Goal: Task Accomplishment & Management: Manage account settings

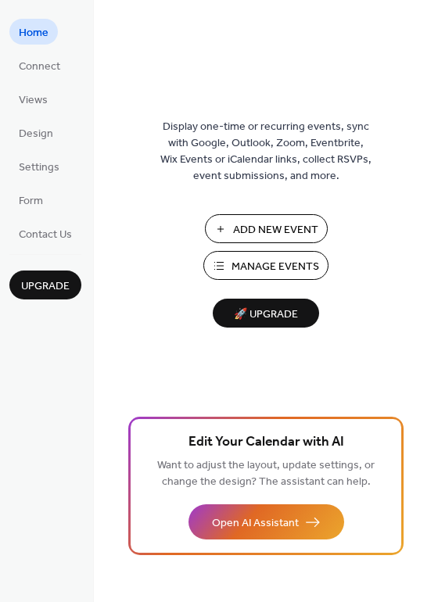
click at [254, 265] on span "Manage Events" at bounding box center [276, 267] width 88 height 16
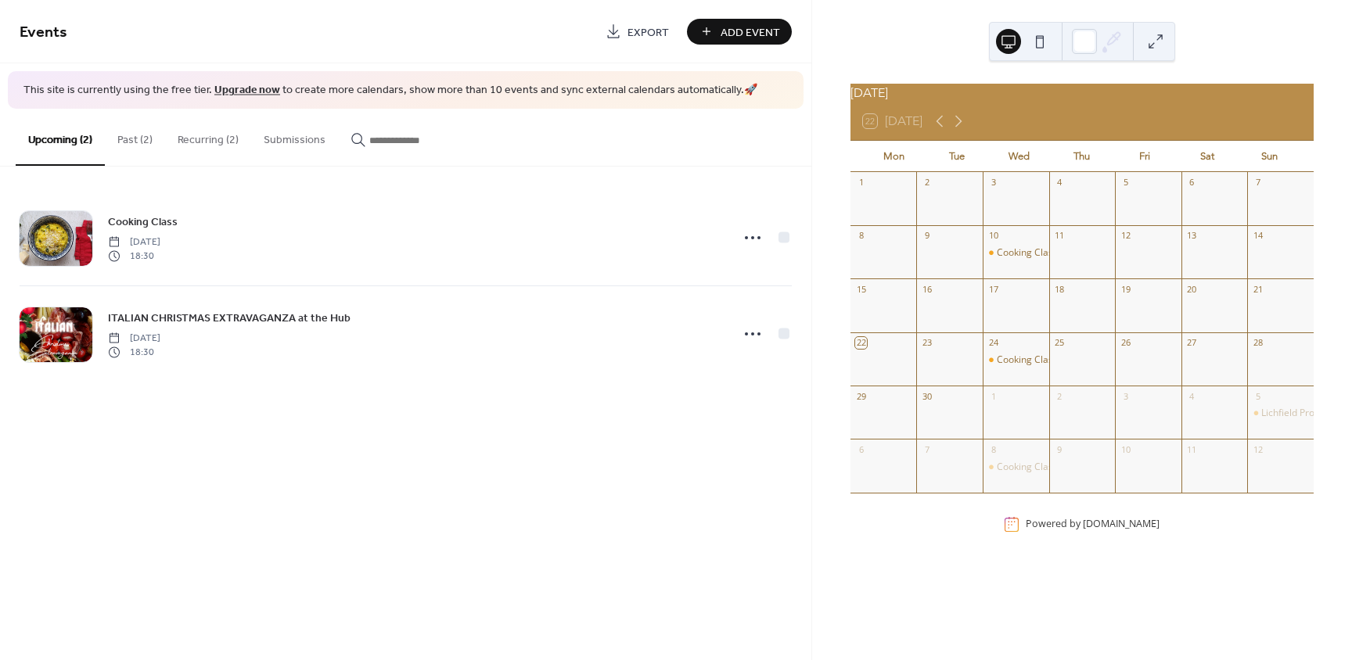
click at [128, 133] on button "Past (2)" at bounding box center [135, 137] width 60 height 56
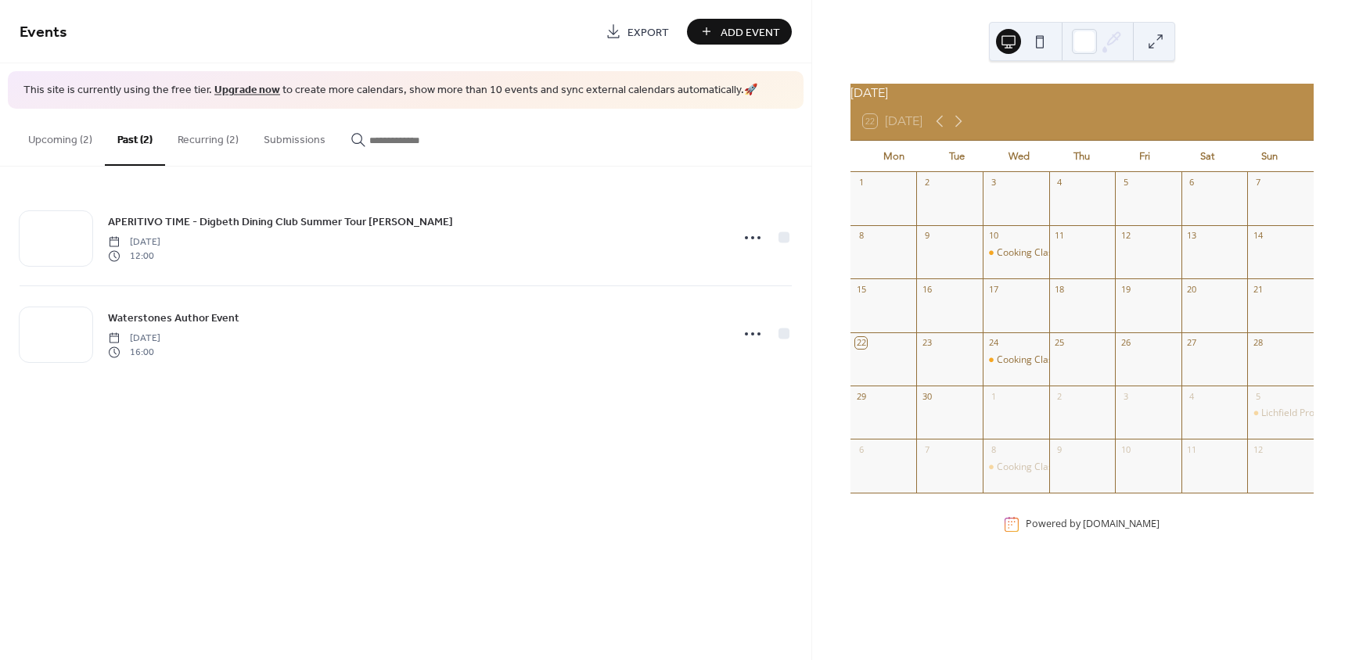
click at [203, 138] on button "Recurring (2)" at bounding box center [208, 137] width 86 height 56
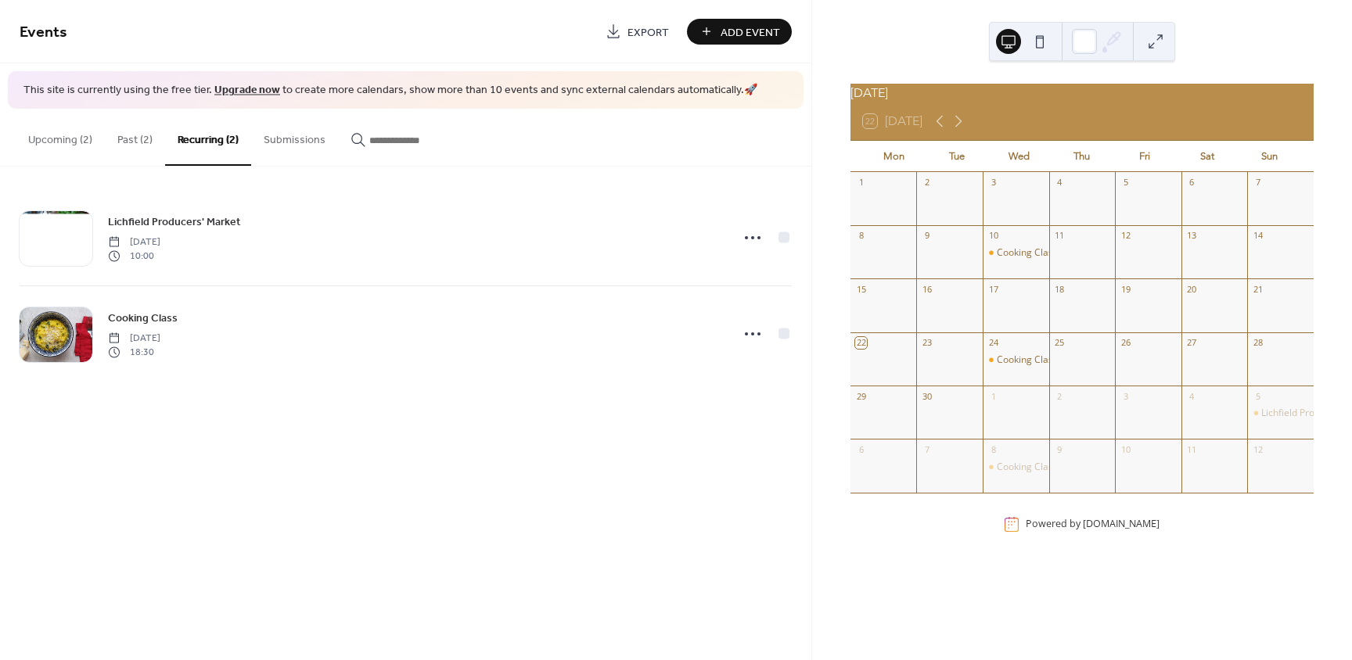
click at [138, 137] on button "Past (2)" at bounding box center [135, 137] width 60 height 56
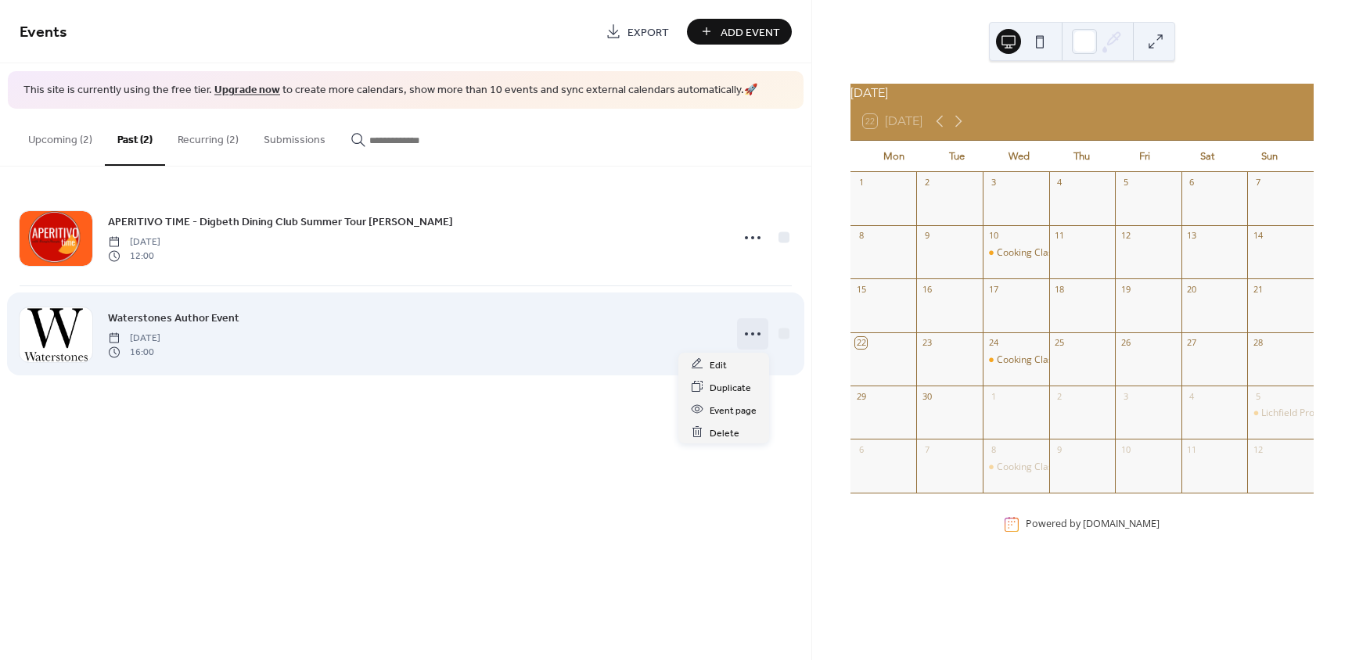
click at [751, 336] on icon at bounding box center [752, 334] width 25 height 25
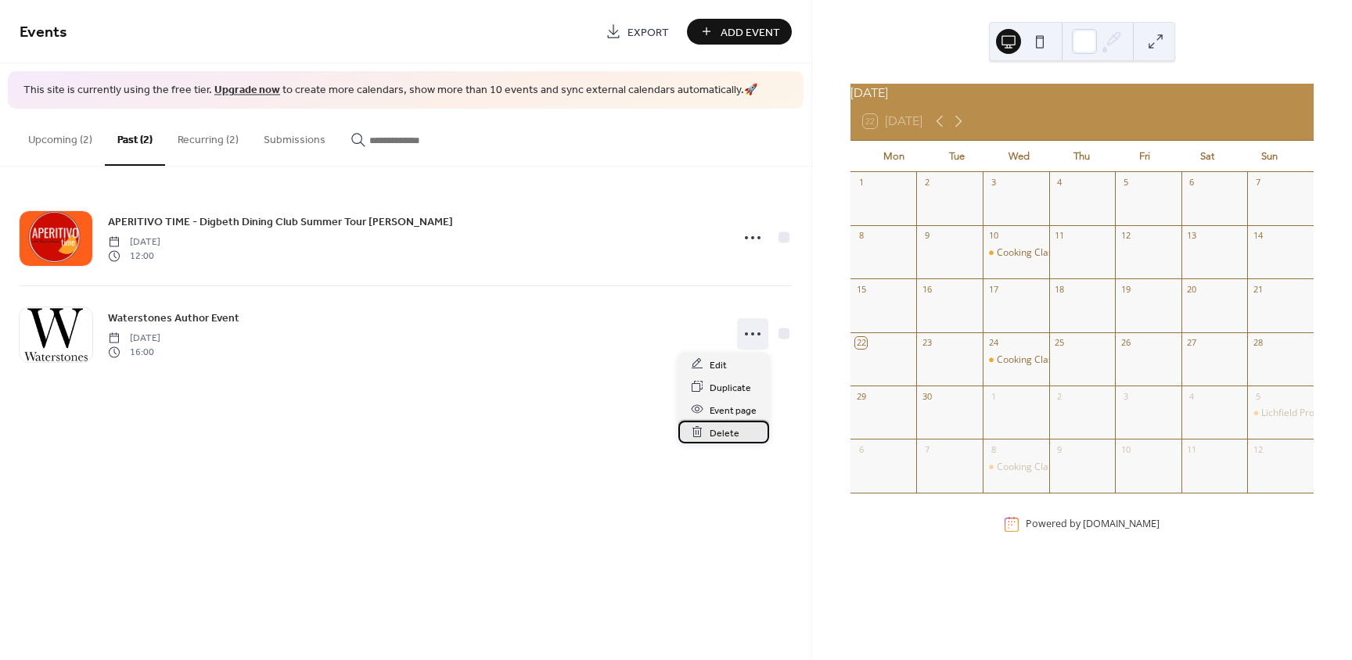
click at [726, 431] on span "Delete" at bounding box center [725, 433] width 30 height 16
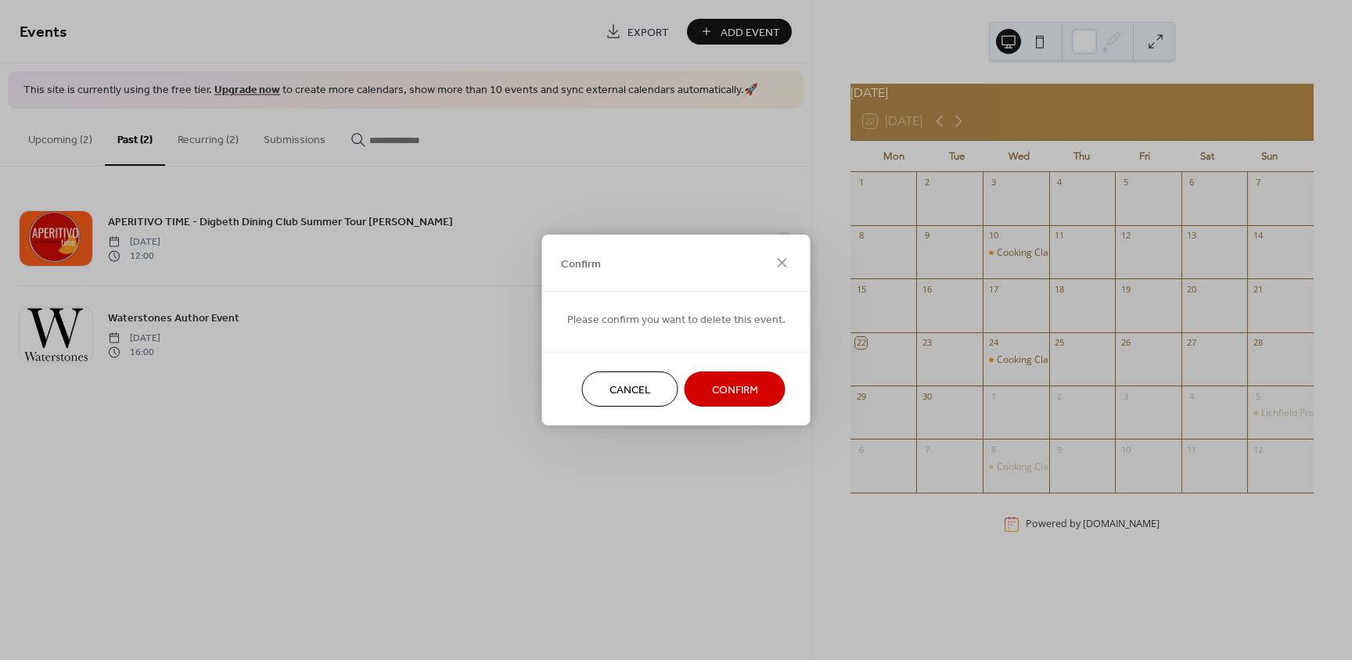
click at [732, 389] on span "Confirm" at bounding box center [735, 391] width 46 height 16
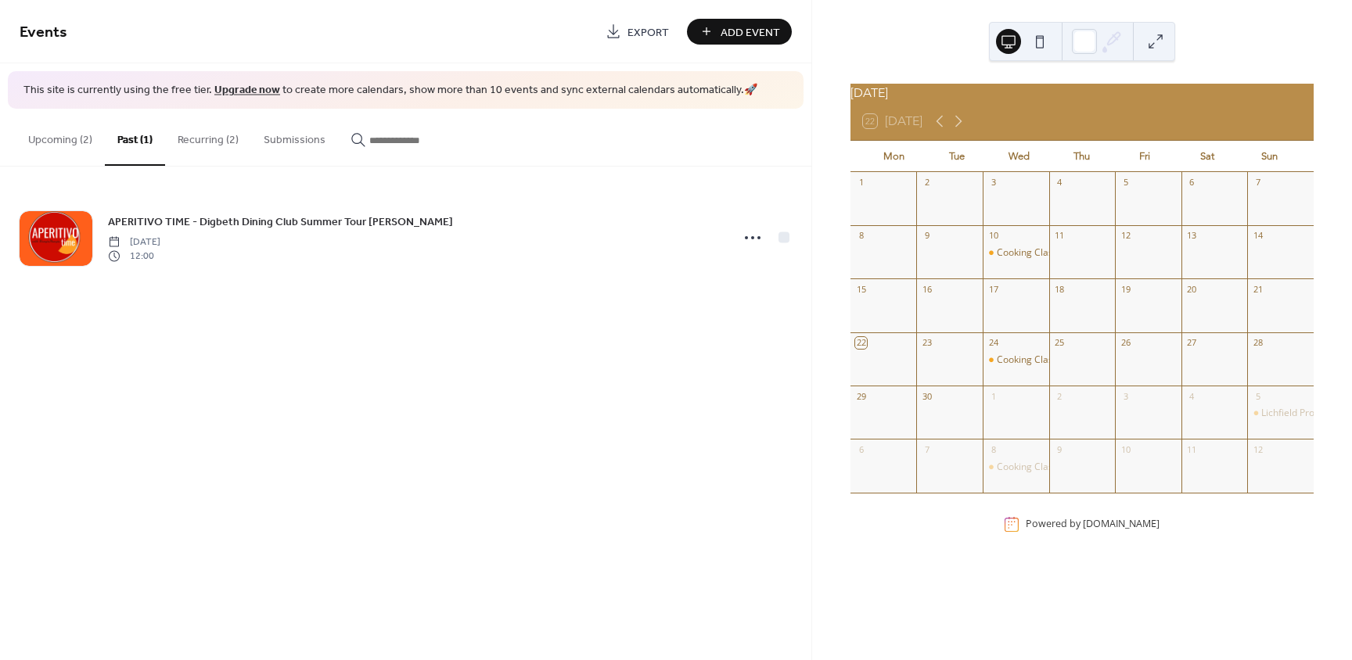
click at [49, 143] on button "Upcoming (2)" at bounding box center [60, 137] width 89 height 56
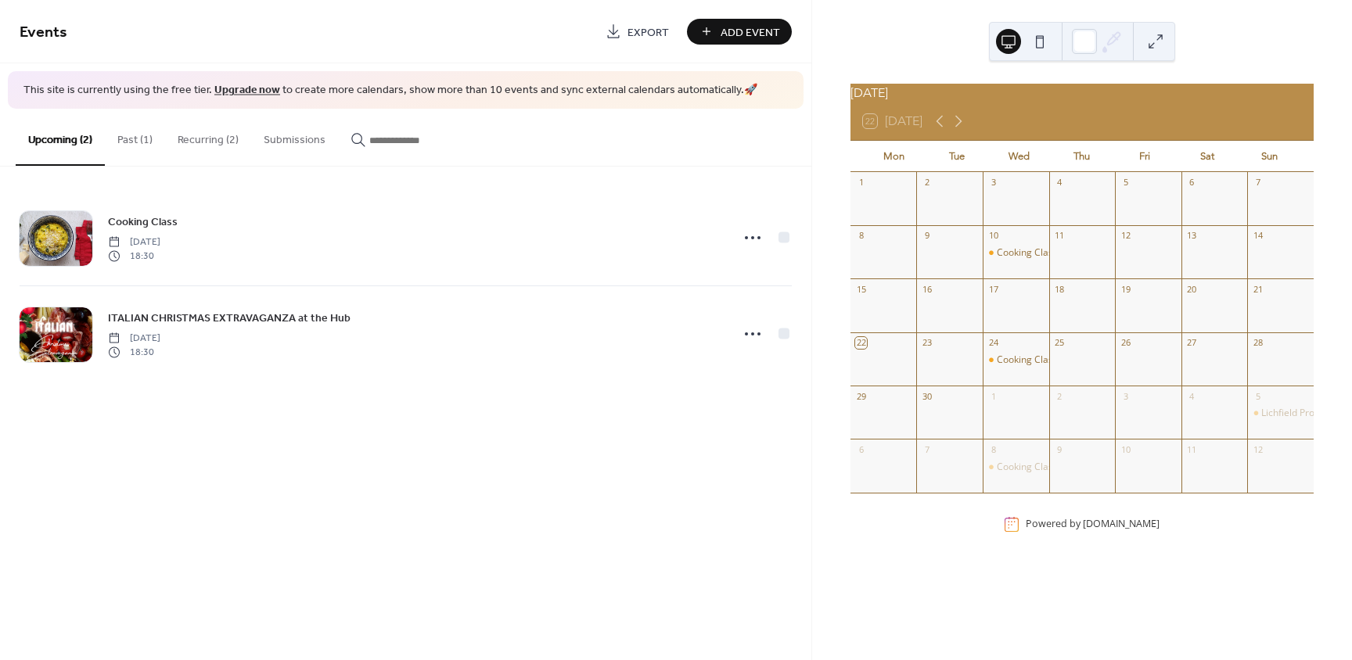
click at [129, 141] on button "Past (1)" at bounding box center [135, 137] width 60 height 56
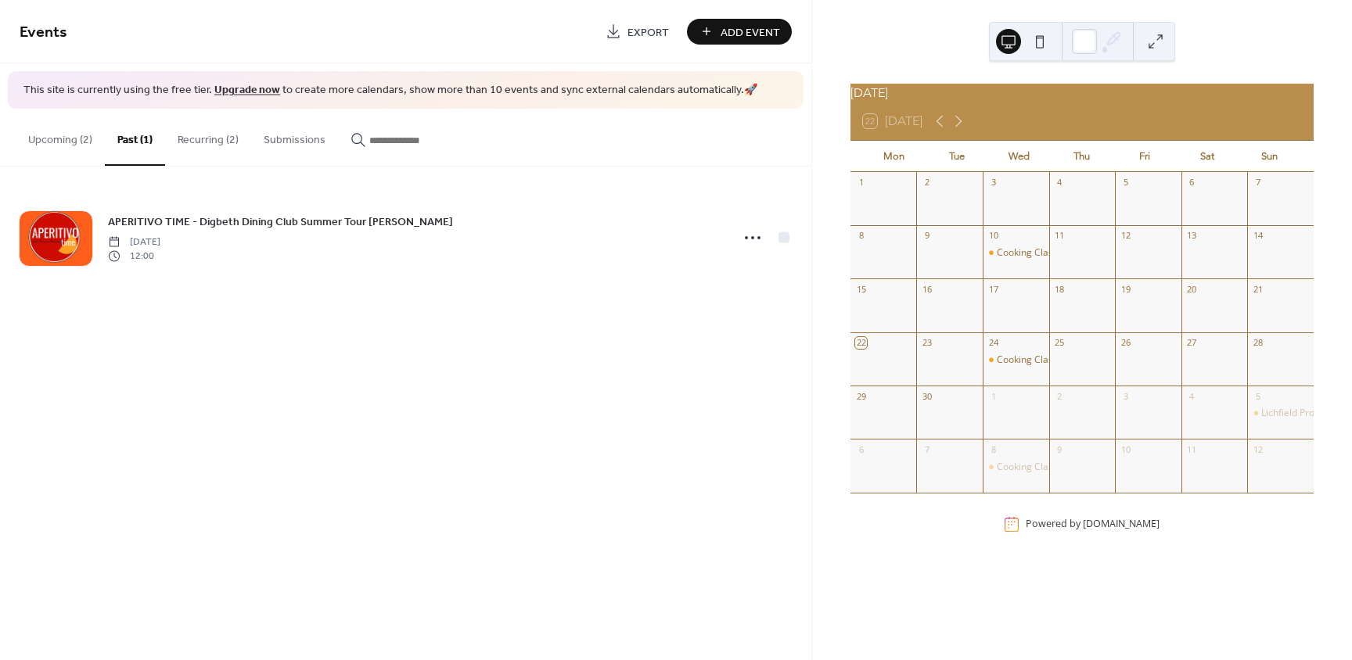
click at [58, 140] on button "Upcoming (2)" at bounding box center [60, 137] width 89 height 56
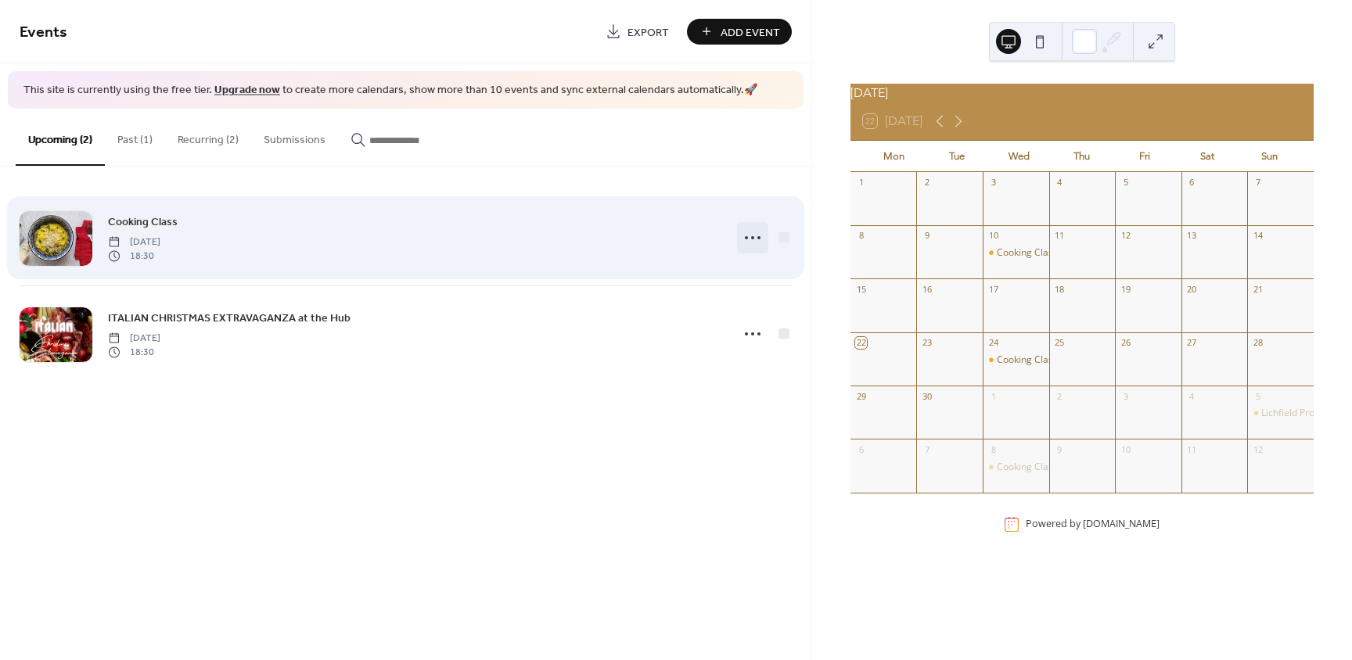
drag, startPoint x: 739, startPoint y: 237, endPoint x: 747, endPoint y: 237, distance: 8.6
click at [742, 237] on div at bounding box center [752, 237] width 31 height 31
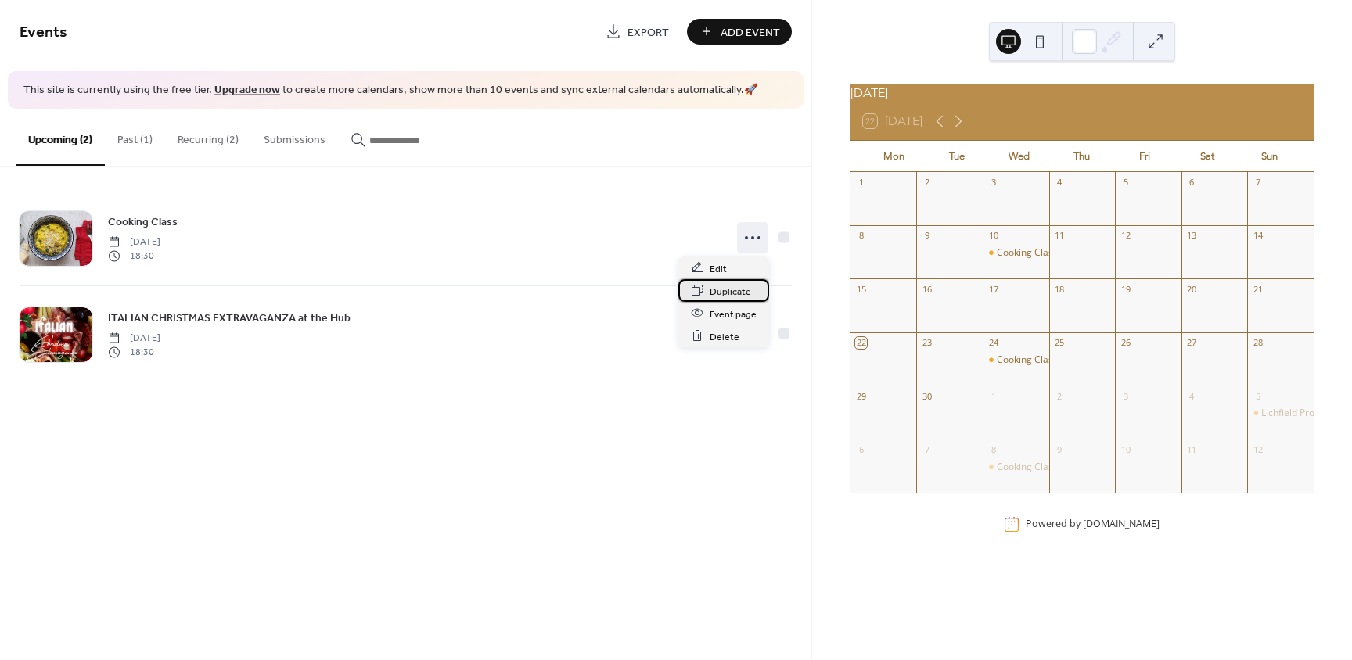
click at [717, 297] on span "Duplicate" at bounding box center [730, 291] width 41 height 16
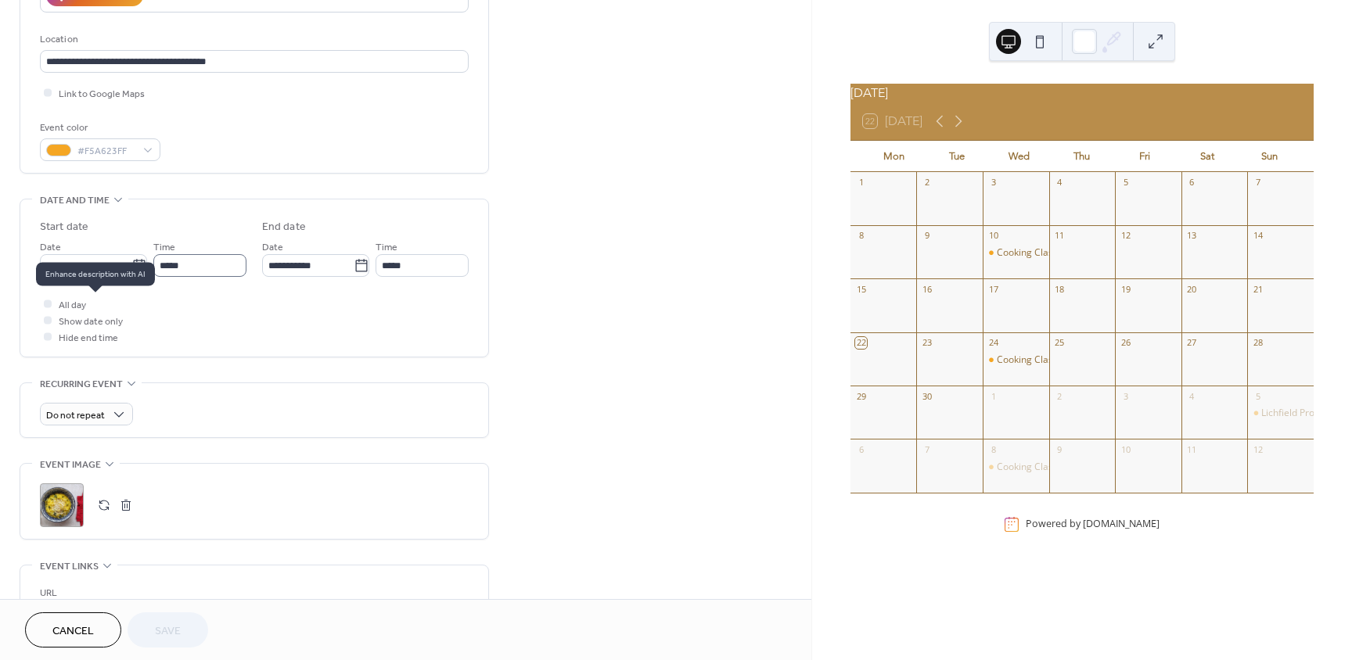
scroll to position [313, 0]
click at [139, 264] on icon at bounding box center [139, 264] width 16 height 16
click at [131, 264] on input "**********" at bounding box center [86, 263] width 92 height 23
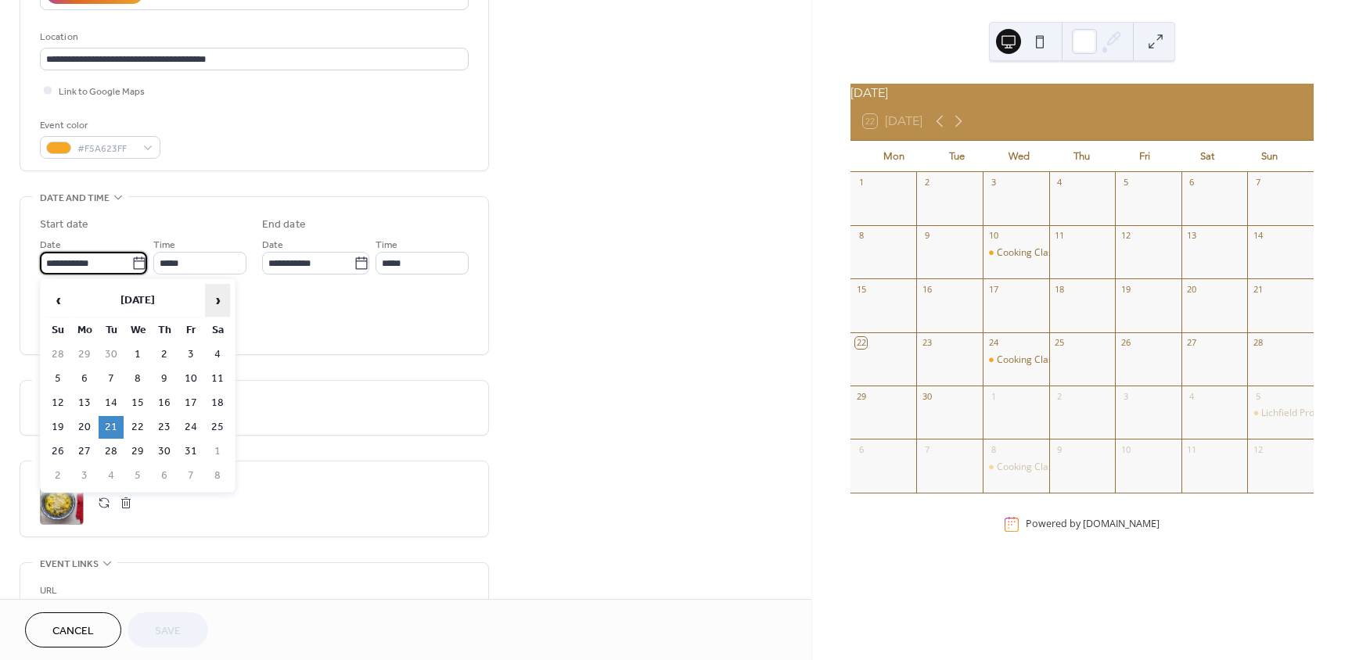
click at [214, 300] on span "›" at bounding box center [217, 300] width 23 height 31
click at [110, 379] on td "4" at bounding box center [111, 379] width 25 height 23
type input "**********"
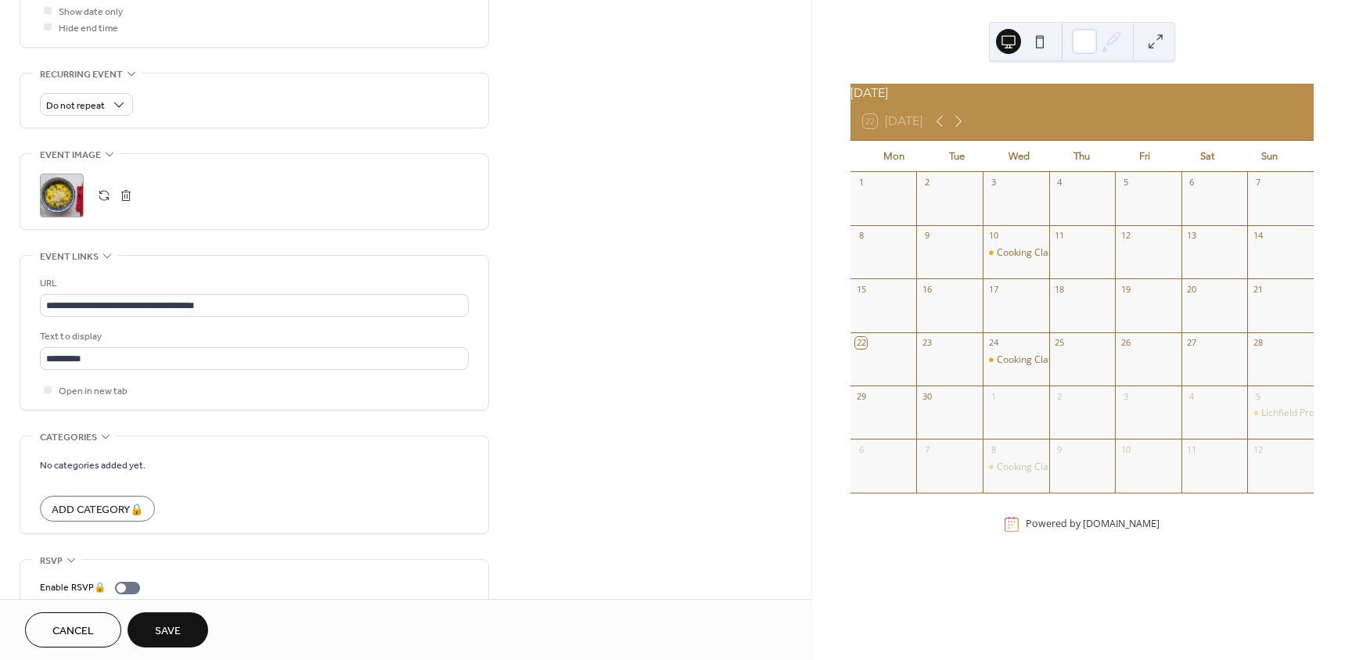
scroll to position [626, 0]
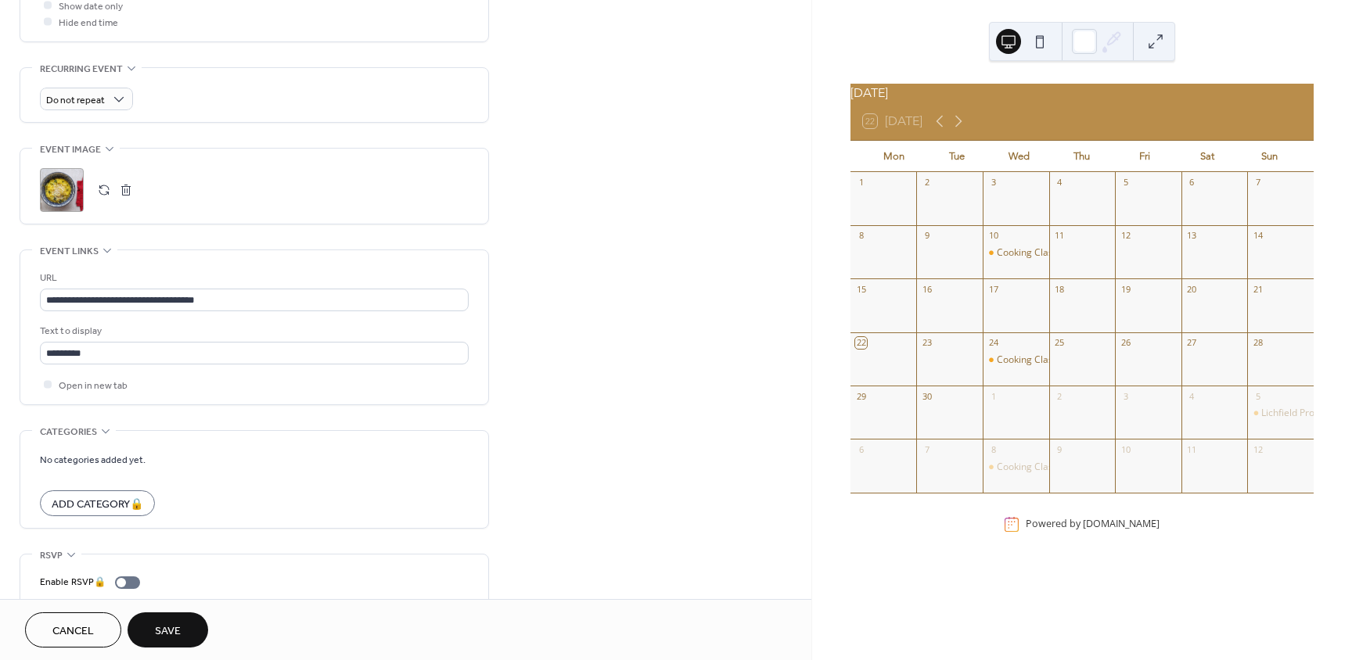
click at [175, 632] on span "Save" at bounding box center [168, 632] width 26 height 16
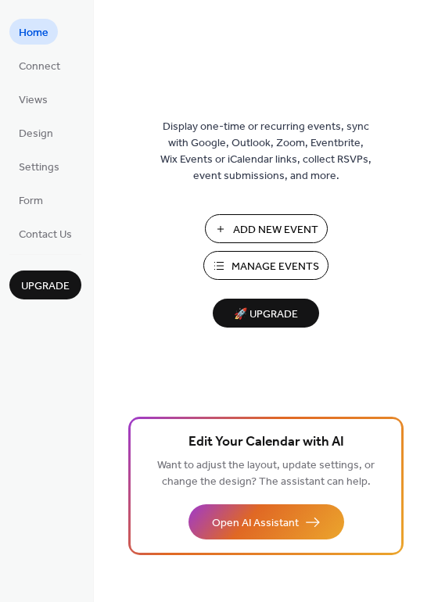
click at [260, 261] on span "Manage Events" at bounding box center [276, 267] width 88 height 16
